Goal: Check status

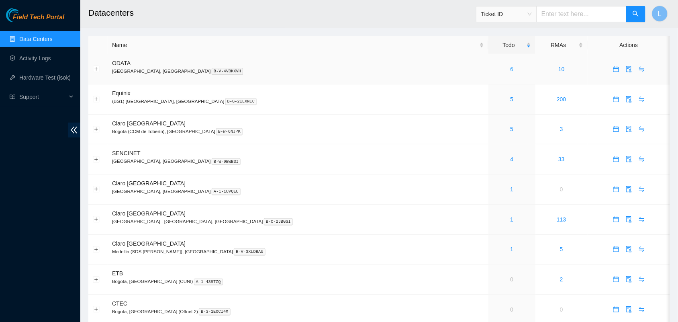
click at [510, 69] on link "6" at bounding box center [511, 69] width 3 height 6
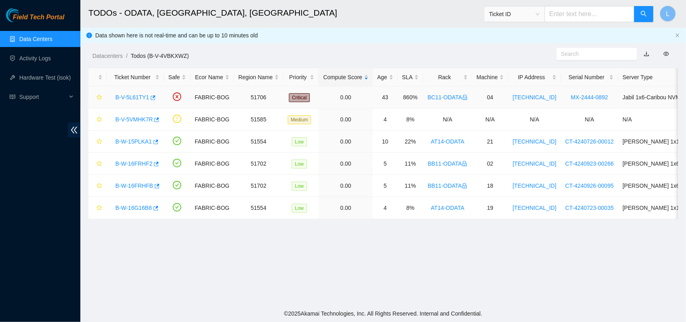
click at [134, 99] on link "B-V-5L61TY1" at bounding box center [132, 97] width 34 height 6
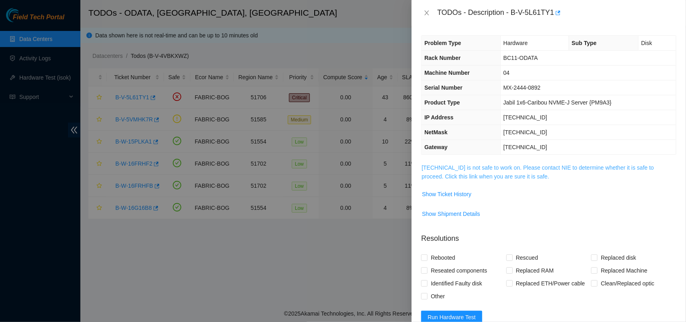
click at [455, 178] on link "[TECHNICAL_ID] is not safe to work on. Please contact NIE to determine whether …" at bounding box center [537, 171] width 232 height 15
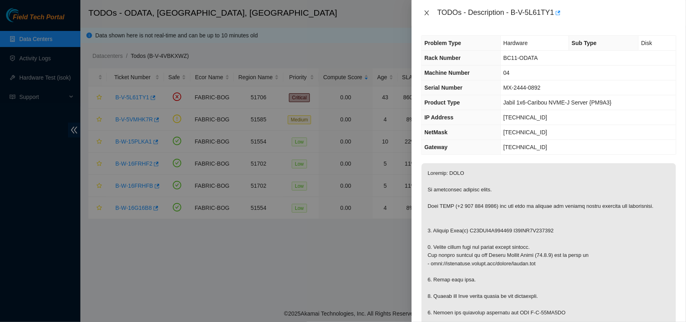
click at [427, 12] on icon "close" at bounding box center [427, 12] width 4 height 5
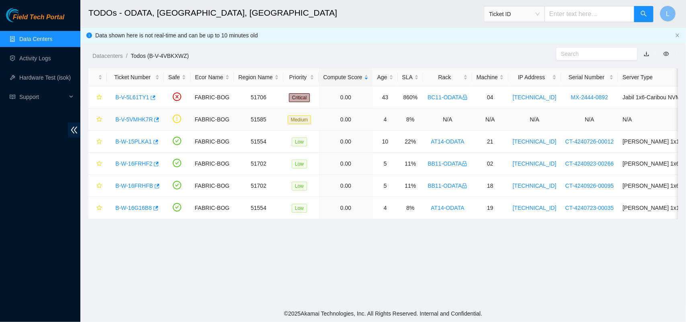
click at [129, 117] on link "B-V-5VMHK7R" at bounding box center [133, 119] width 37 height 6
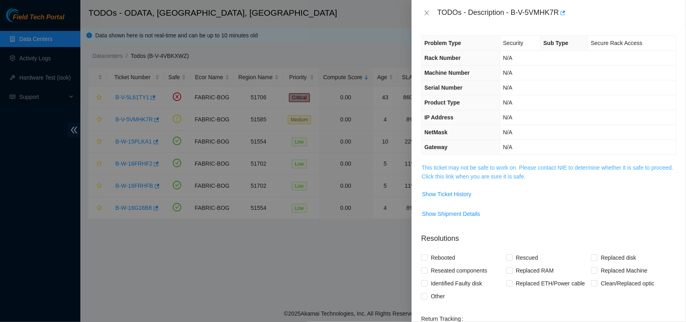
click at [463, 169] on link "This ticket may not be safe to work on. Please contact NIE to determine whether…" at bounding box center [546, 171] width 251 height 15
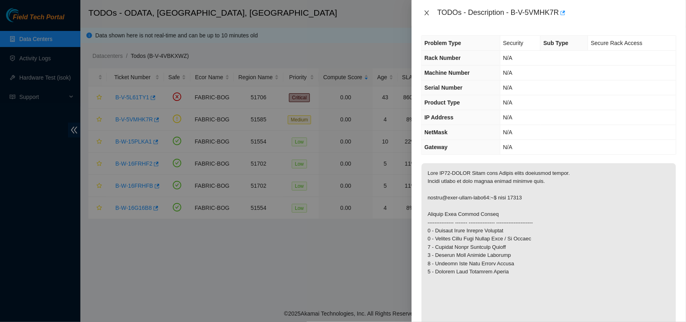
click at [430, 13] on icon "close" at bounding box center [426, 13] width 6 height 6
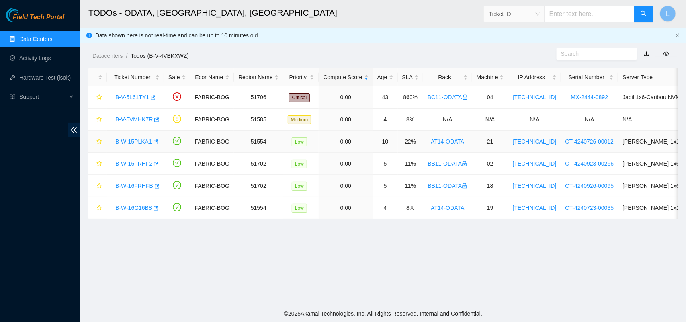
click at [131, 141] on link "B-W-15PLKA1" at bounding box center [133, 141] width 37 height 6
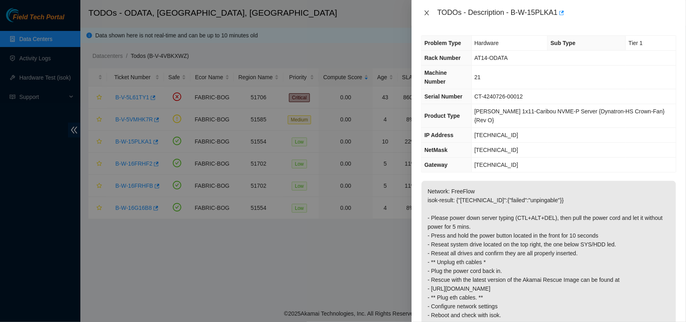
click at [429, 12] on icon "close" at bounding box center [426, 13] width 6 height 6
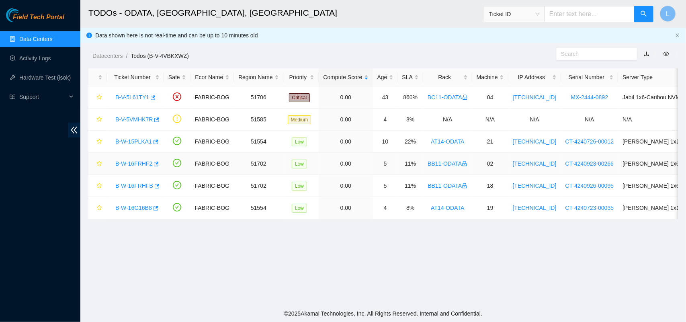
click at [139, 165] on link "B-W-16FRHF2" at bounding box center [133, 163] width 37 height 6
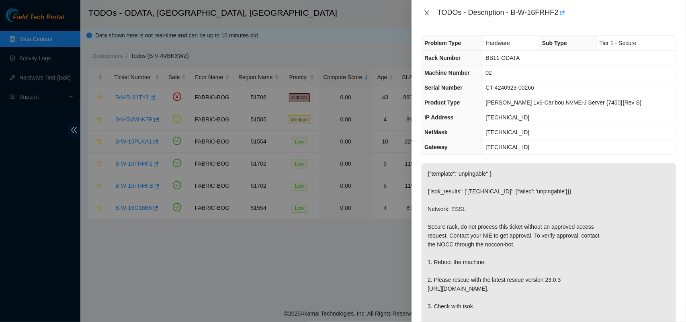
click at [424, 14] on icon "close" at bounding box center [426, 13] width 6 height 6
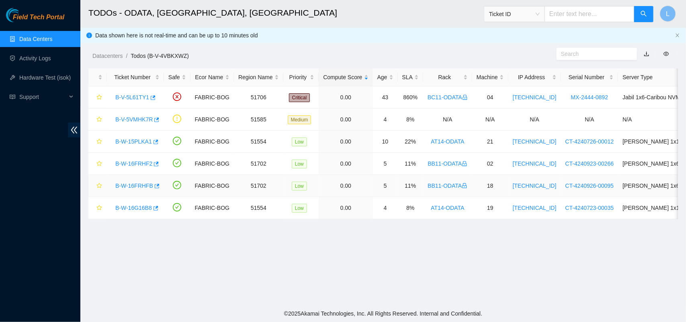
click at [137, 185] on link "B-W-16FRHFB" at bounding box center [134, 185] width 38 height 6
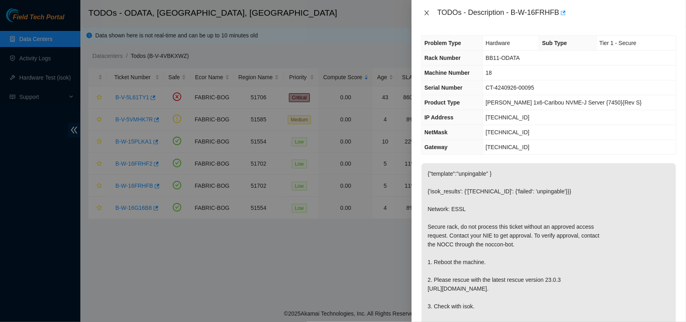
click at [427, 11] on icon "close" at bounding box center [426, 13] width 6 height 6
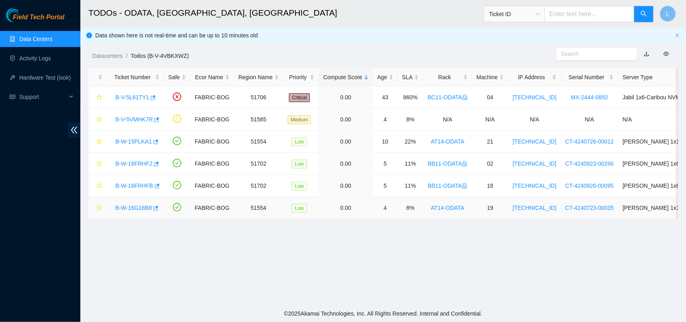
click at [135, 206] on link "B-W-16G16B8" at bounding box center [133, 207] width 37 height 6
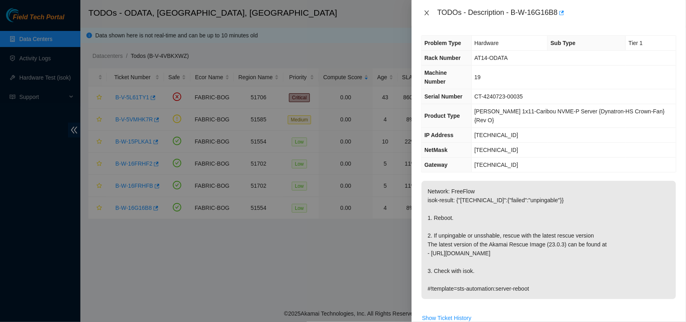
click at [428, 11] on icon "close" at bounding box center [426, 13] width 6 height 6
